Goal: Navigation & Orientation: Find specific page/section

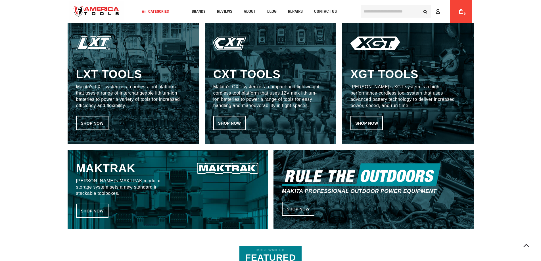
scroll to position [341, 0]
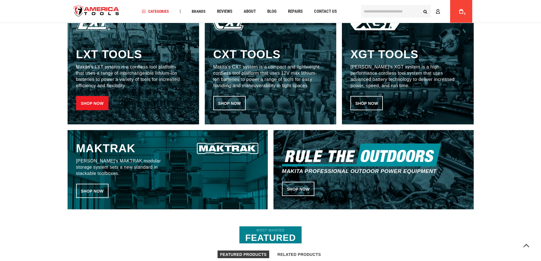
click at [95, 101] on link "Shop now" at bounding box center [92, 103] width 32 height 14
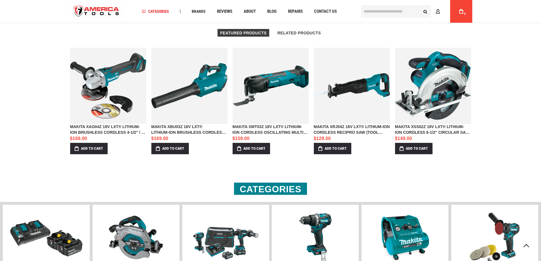
scroll to position [568, 0]
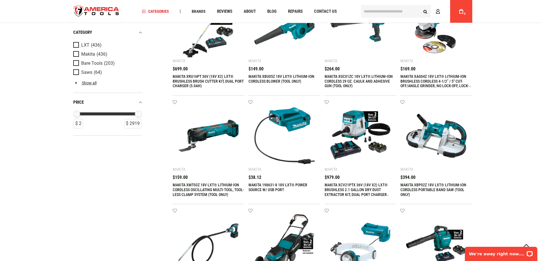
scroll to position [397, 0]
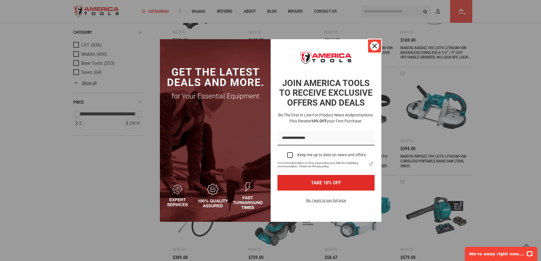
click at [372, 45] on icon "close icon" at bounding box center [374, 46] width 5 height 5
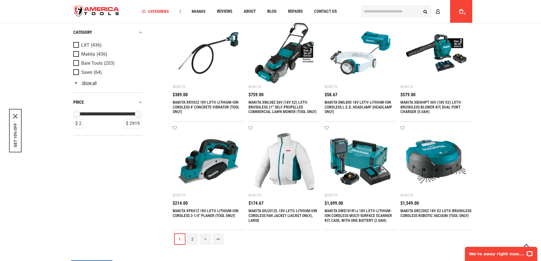
scroll to position [568, 0]
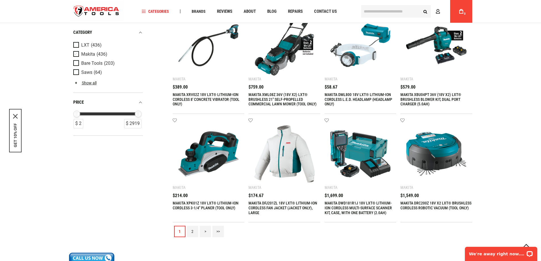
click at [78, 52] on span "Product Filters" at bounding box center [77, 54] width 8 height 6
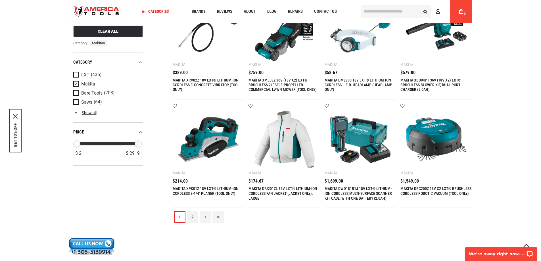
scroll to position [596, 0]
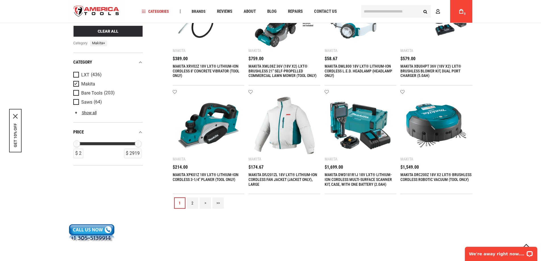
click at [194, 200] on link "2" at bounding box center [192, 202] width 11 height 11
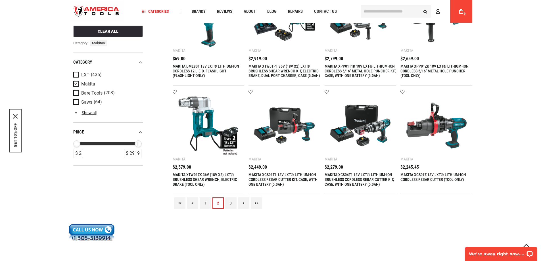
click at [229, 200] on link "3" at bounding box center [230, 202] width 11 height 11
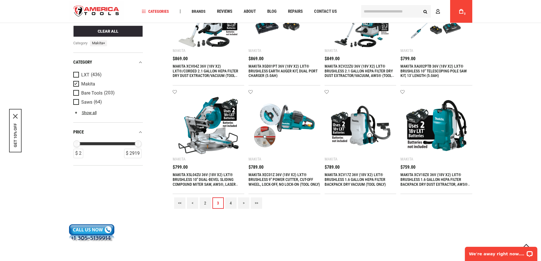
scroll to position [483, 0]
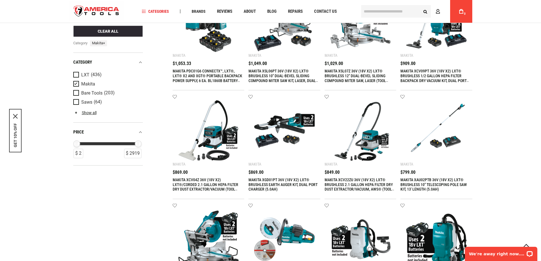
click at [75, 85] on span "Product Filters" at bounding box center [77, 84] width 8 height 6
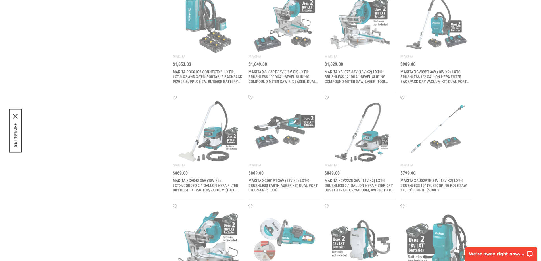
scroll to position [0, 0]
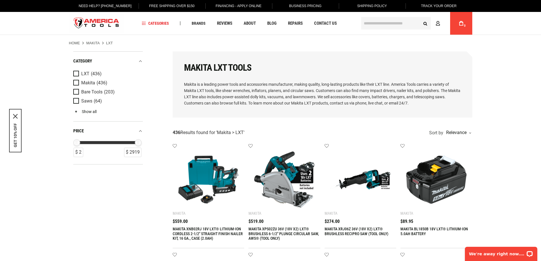
click at [88, 110] on link "Show all" at bounding box center [84, 111] width 23 height 5
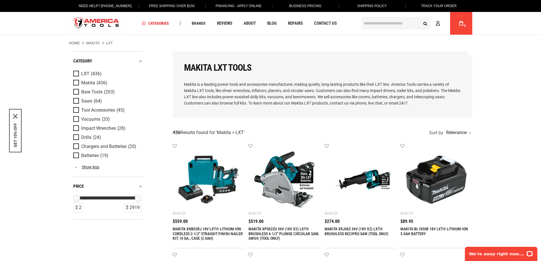
click at [77, 155] on span "Product Filters" at bounding box center [77, 155] width 8 height 6
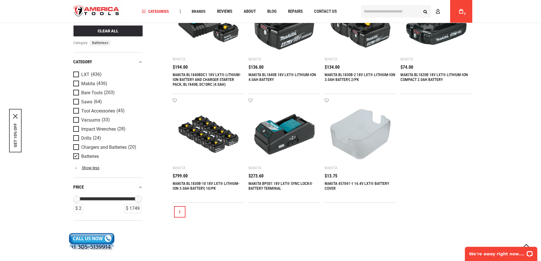
scroll to position [483, 0]
